Goal: Task Accomplishment & Management: Manage account settings

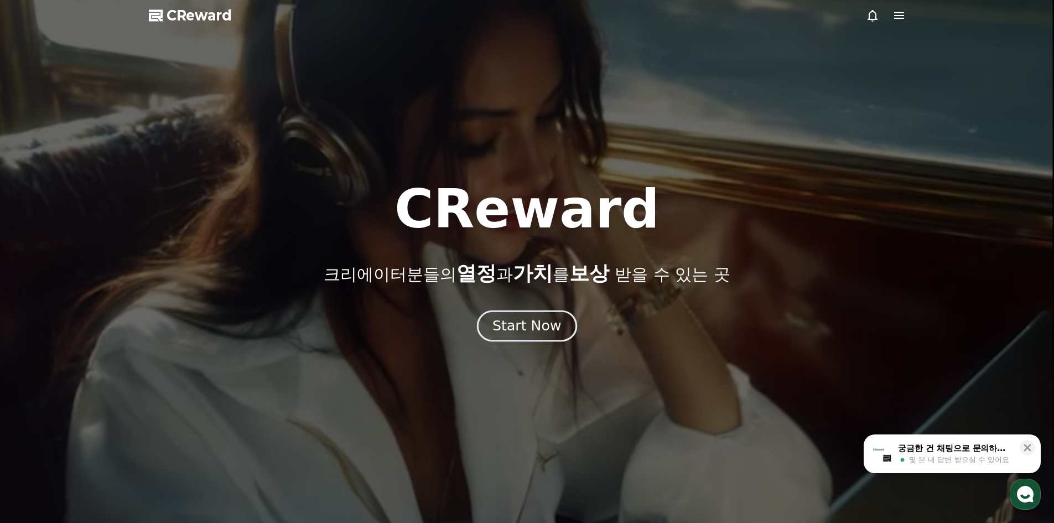
click at [540, 334] on div "Start Now" at bounding box center [527, 326] width 69 height 19
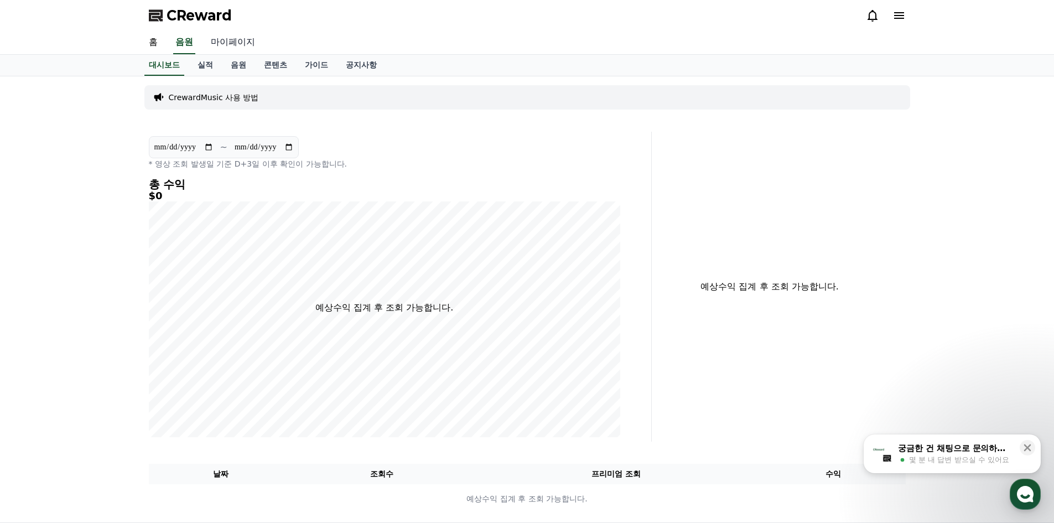
click at [234, 45] on link "마이페이지" at bounding box center [233, 42] width 62 height 23
select select "**********"
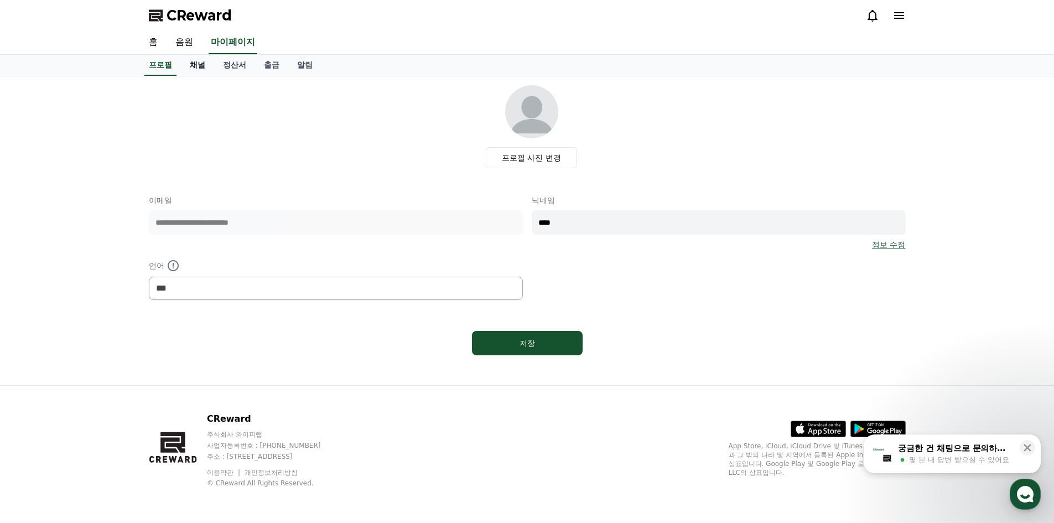
click at [201, 68] on link "채널" at bounding box center [197, 65] width 33 height 21
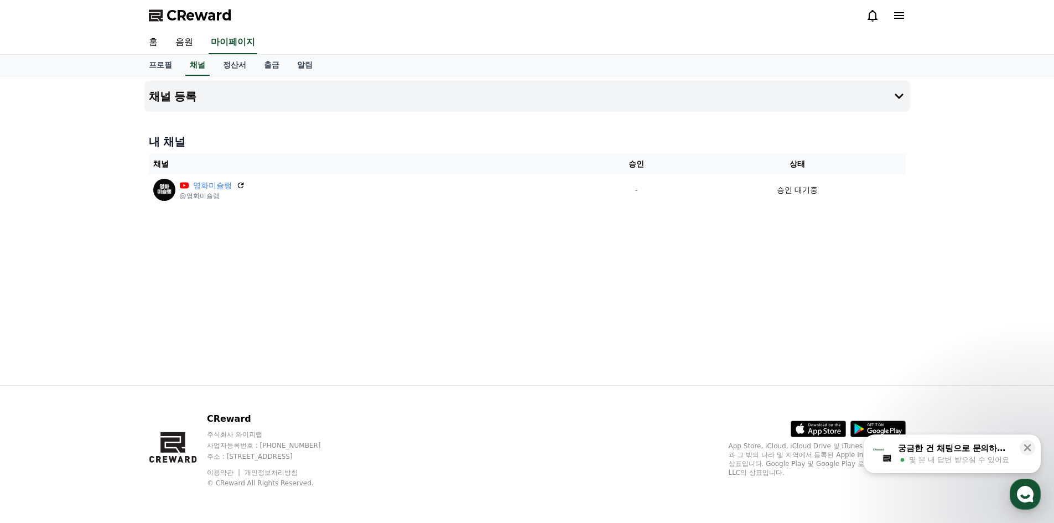
click at [317, 213] on div "채널 등록 내 채널 채널 승인 상태 영화미슐랭 @영화미슐랭 - 승인 대기중" at bounding box center [527, 230] width 775 height 309
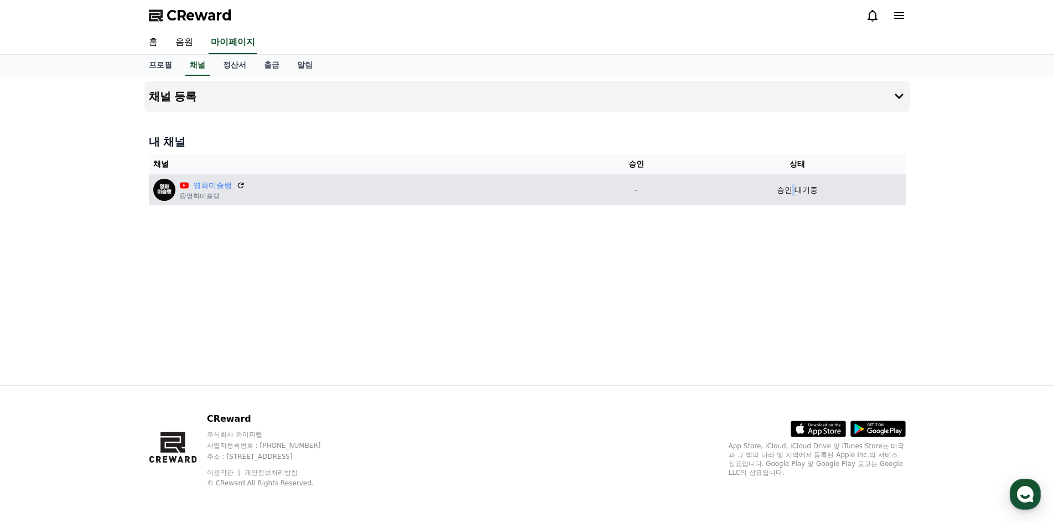
drag, startPoint x: 795, startPoint y: 191, endPoint x: 786, endPoint y: 191, distance: 8.9
click at [788, 191] on p "승인 대기중" at bounding box center [797, 190] width 41 height 12
click at [784, 191] on p "승인 대기중" at bounding box center [797, 190] width 41 height 12
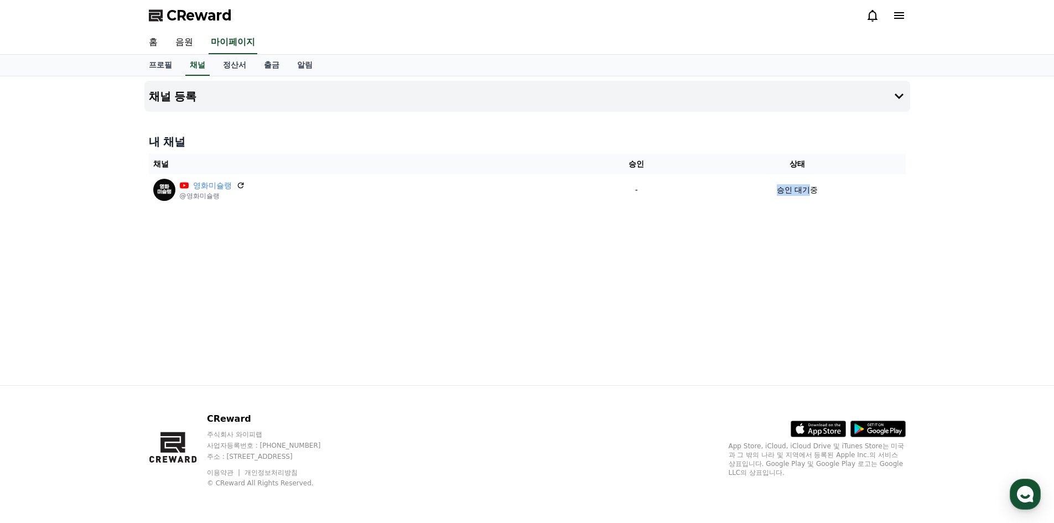
drag, startPoint x: 775, startPoint y: 194, endPoint x: 810, endPoint y: 205, distance: 36.1
click at [807, 193] on div "승인 대기중" at bounding box center [797, 190] width 208 height 12
drag, startPoint x: 801, startPoint y: 219, endPoint x: 791, endPoint y: 220, distance: 10.0
click at [795, 220] on div "채널 등록 내 채널 채널 승인 상태 영화미슐랭 @영화미슐랭 - 승인 대기중" at bounding box center [527, 230] width 775 height 309
click at [180, 94] on h4 "채널 등록" at bounding box center [173, 96] width 48 height 12
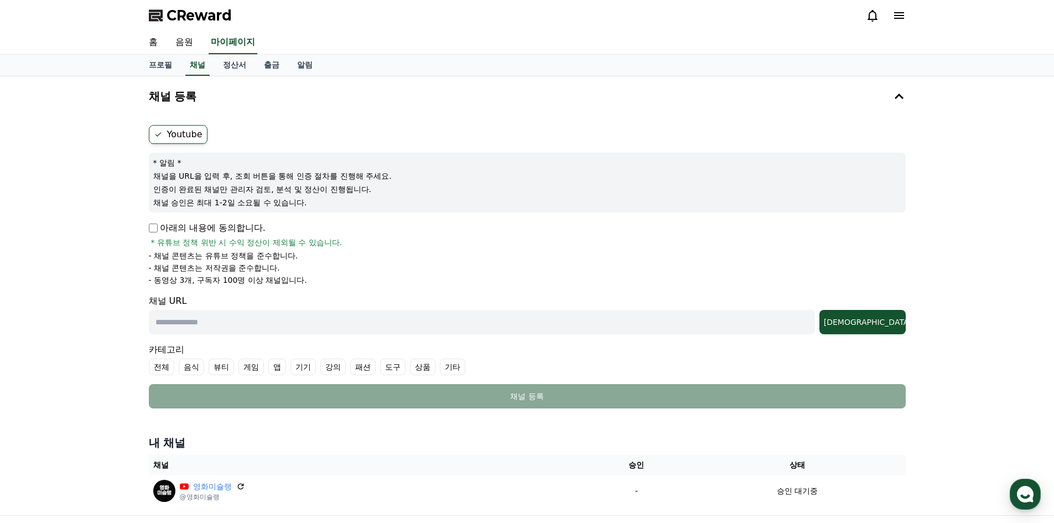
click at [183, 131] on label "Youtube" at bounding box center [178, 134] width 59 height 19
drag, startPoint x: 204, startPoint y: 65, endPoint x: 194, endPoint y: 65, distance: 9.4
click at [204, 65] on link "채널" at bounding box center [197, 65] width 24 height 21
click at [158, 64] on link "프로필" at bounding box center [160, 65] width 41 height 21
select select "**********"
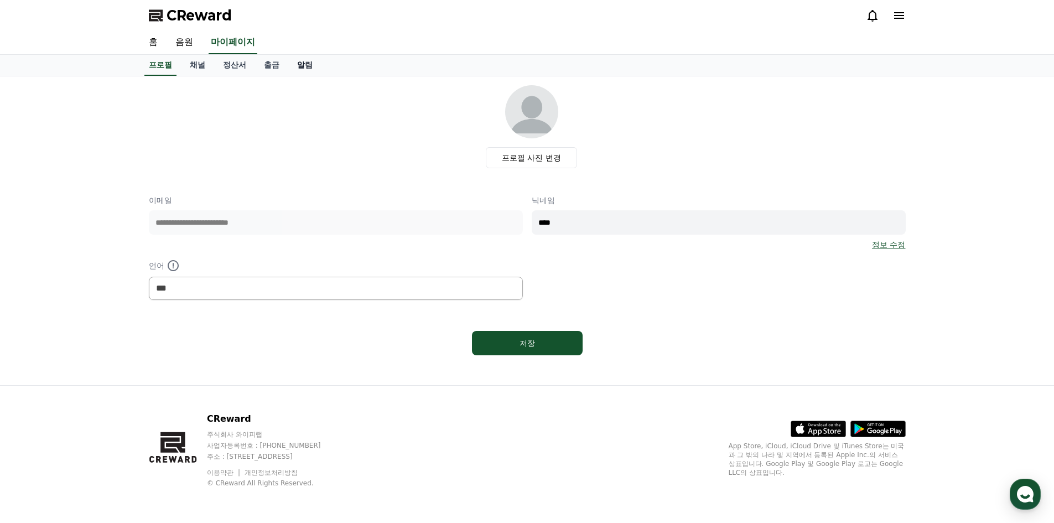
click at [294, 72] on link "알림" at bounding box center [304, 65] width 33 height 21
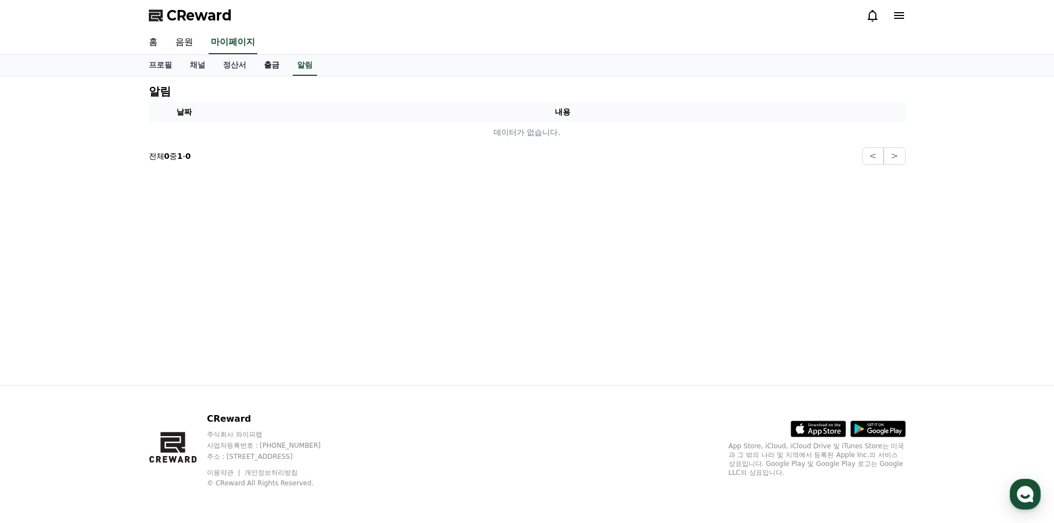
click at [268, 66] on link "출금" at bounding box center [271, 65] width 33 height 21
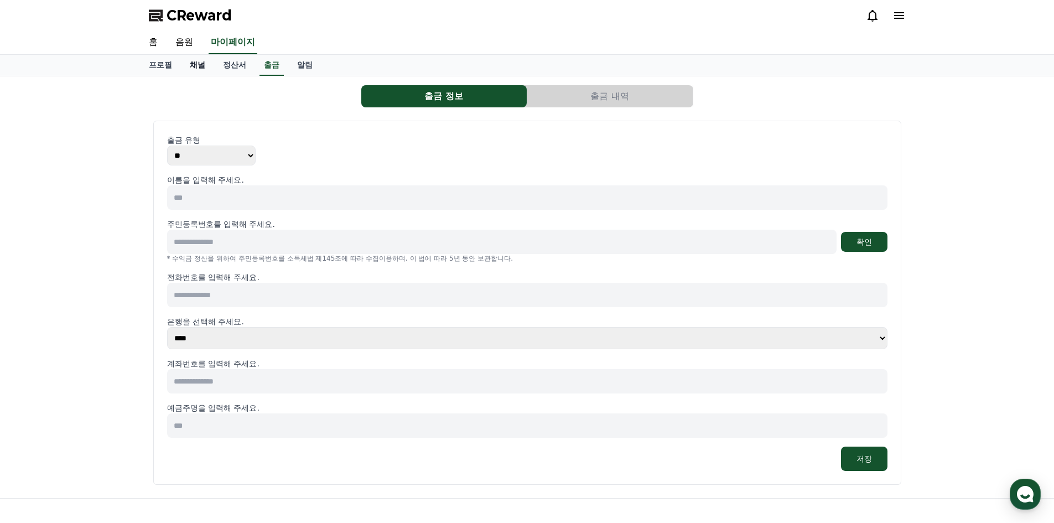
click at [199, 72] on link "채널" at bounding box center [197, 65] width 33 height 21
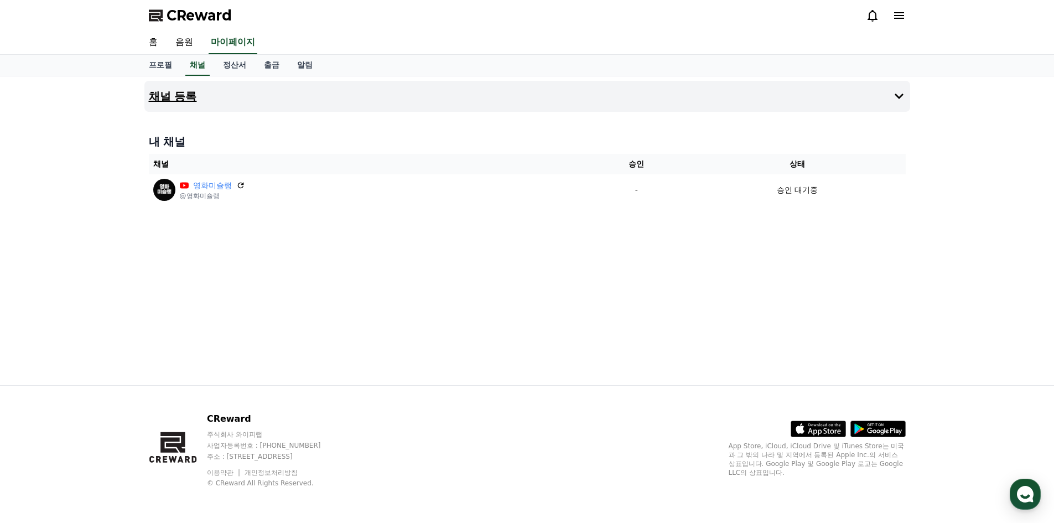
click at [186, 90] on h4 "채널 등록" at bounding box center [173, 96] width 48 height 12
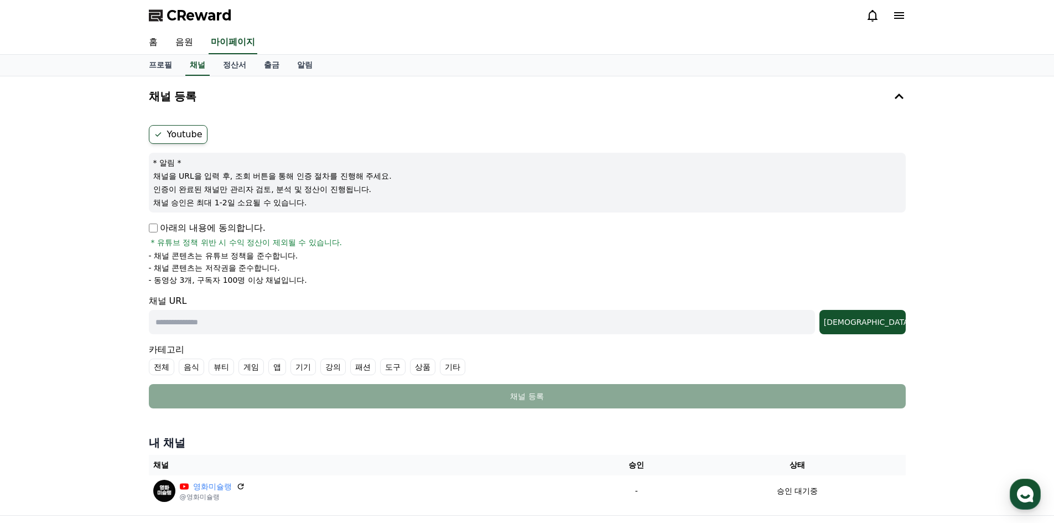
click at [185, 137] on label "Youtube" at bounding box center [178, 134] width 59 height 19
click at [201, 63] on link "채널" at bounding box center [197, 65] width 24 height 21
click at [178, 66] on link "프로필" at bounding box center [160, 65] width 41 height 21
select select "**********"
